Goal: Find specific fact: Find contact information

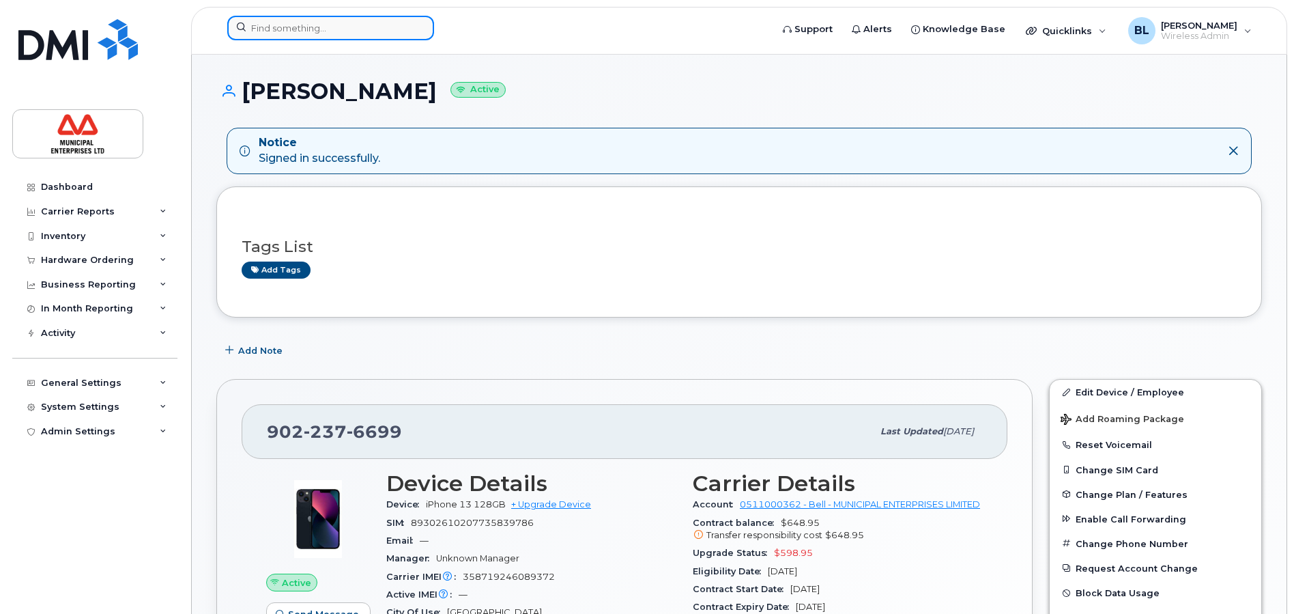
click at [300, 29] on input at bounding box center [330, 28] width 207 height 25
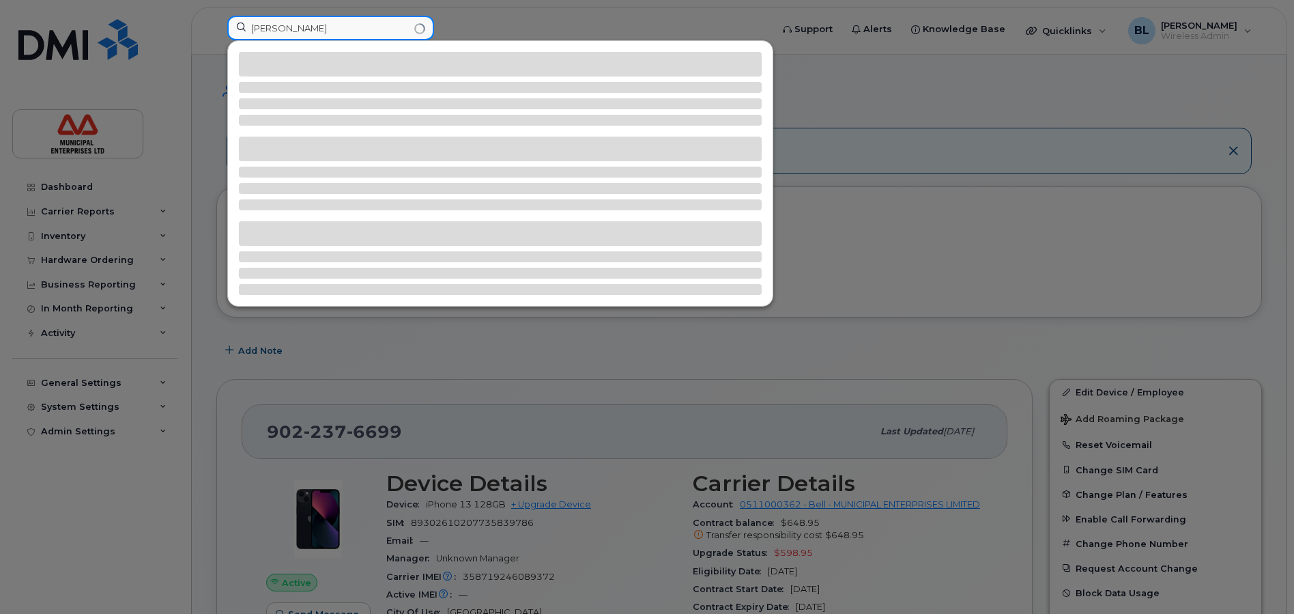
type input "[PERSON_NAME]"
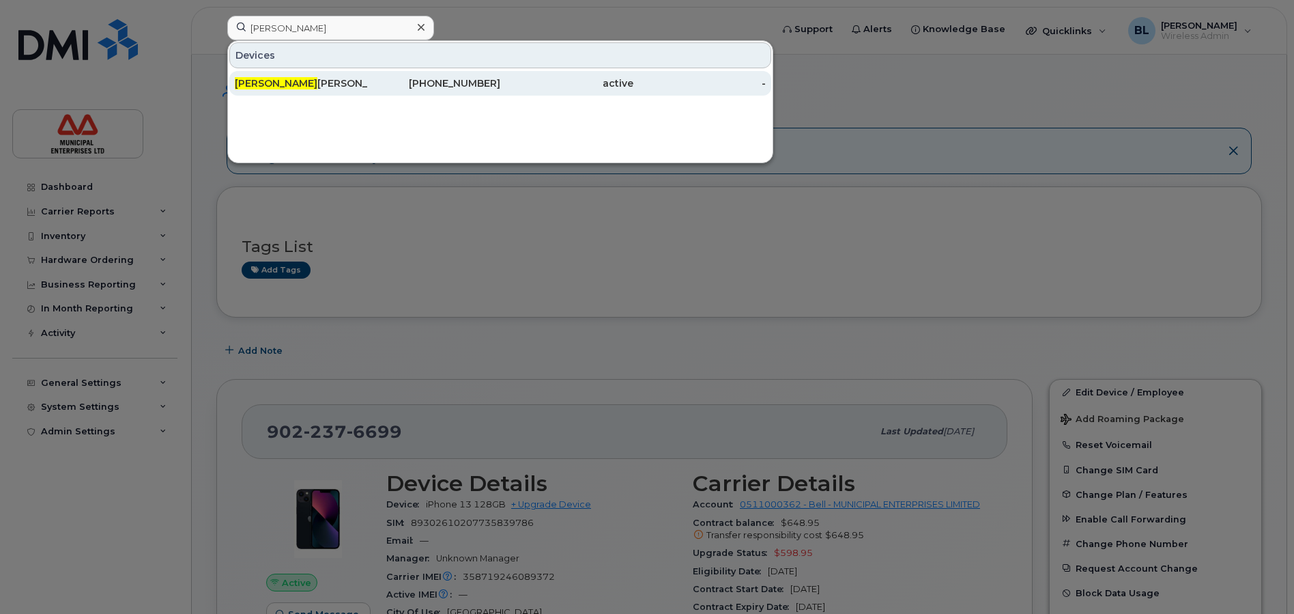
click at [276, 83] on div "[PERSON_NAME]" at bounding box center [301, 83] width 133 height 14
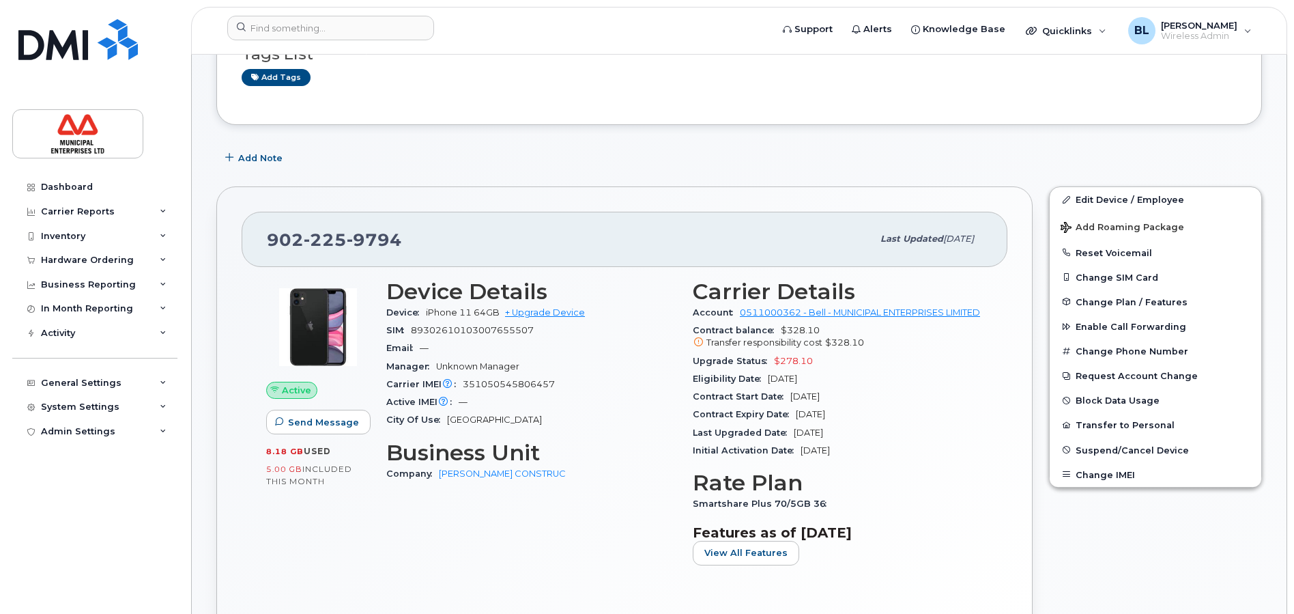
scroll to position [136, 0]
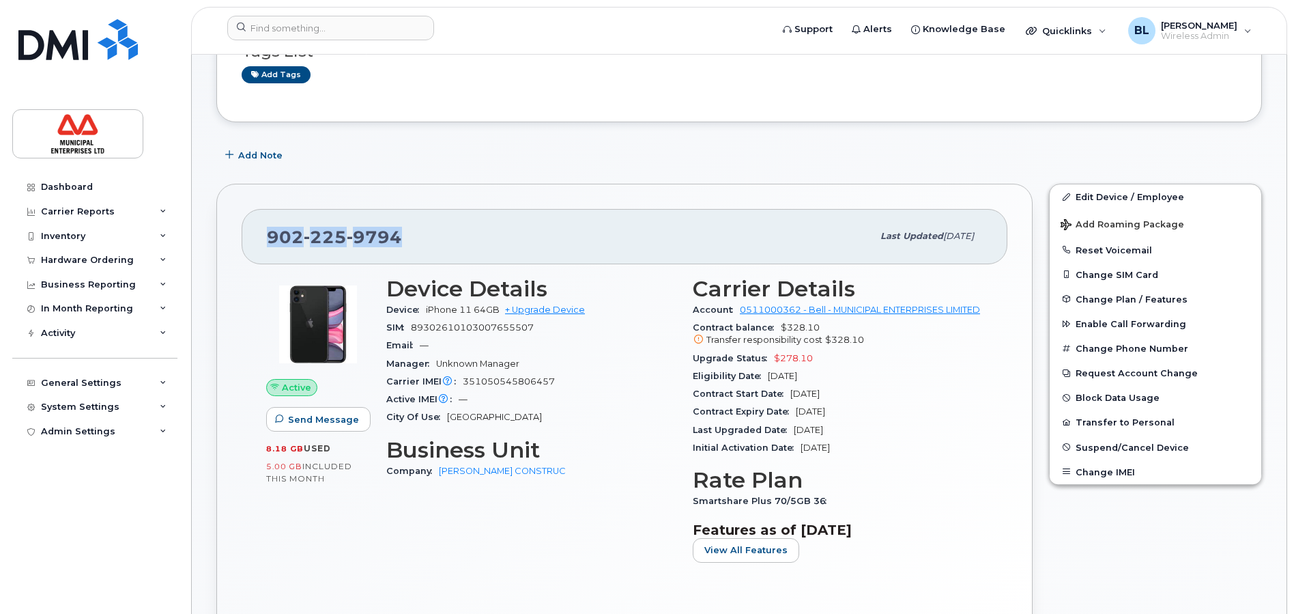
drag, startPoint x: 402, startPoint y: 235, endPoint x: 257, endPoint y: 236, distance: 144.7
click at [257, 236] on div "[PHONE_NUMBER] Last updated [DATE]" at bounding box center [625, 236] width 766 height 55
